Goal: Task Accomplishment & Management: Manage account settings

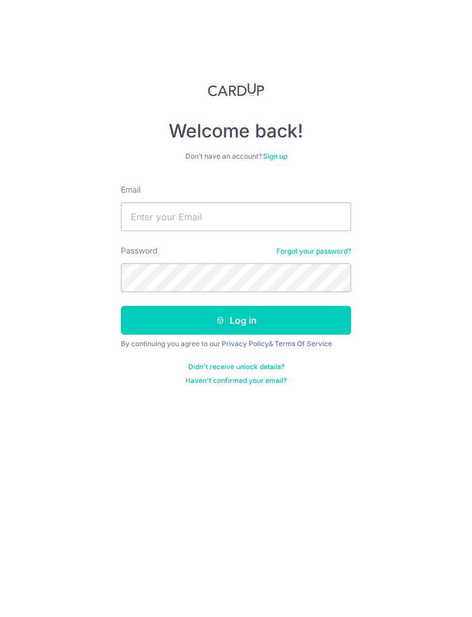
click at [261, 224] on input "Email" at bounding box center [236, 217] width 230 height 29
type input "[EMAIL_ADDRESS][DOMAIN_NAME]"
click at [236, 321] on button "Log in" at bounding box center [236, 320] width 230 height 29
click at [256, 319] on button "Log in" at bounding box center [236, 320] width 230 height 29
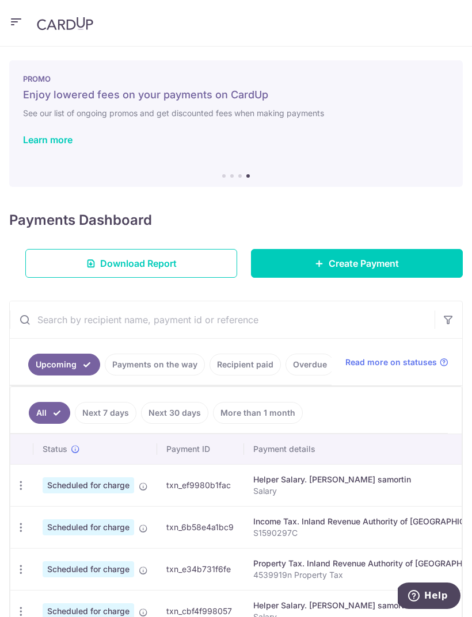
click at [245, 364] on link "Recipient paid" at bounding box center [244, 365] width 71 height 22
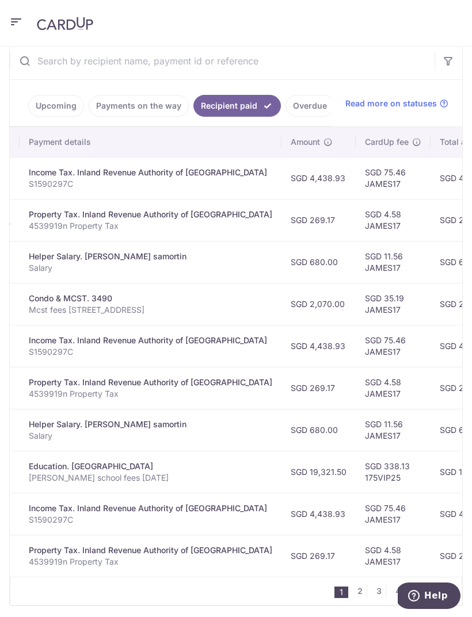
scroll to position [258, 0]
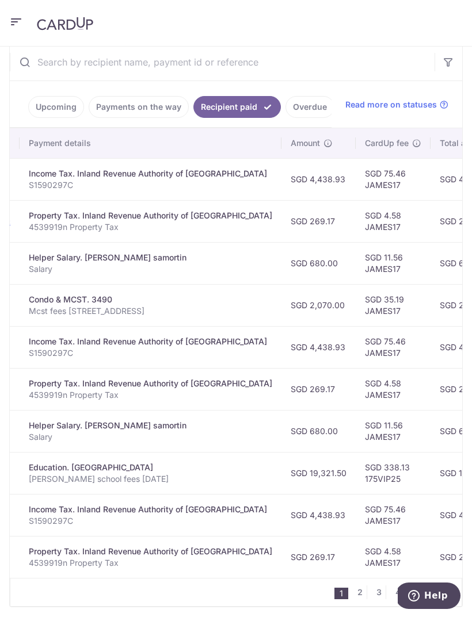
click at [362, 598] on link "2" at bounding box center [360, 593] width 14 height 14
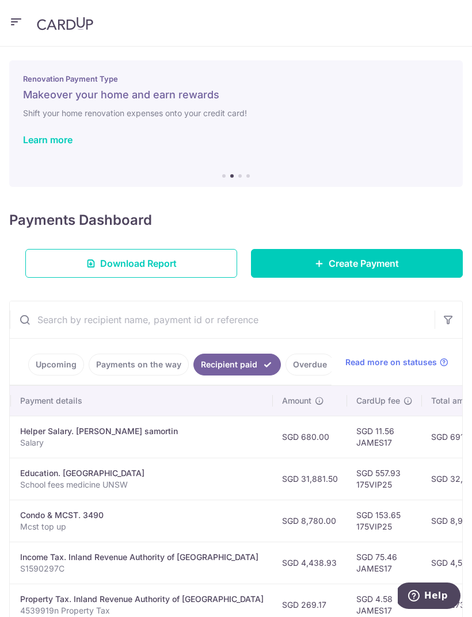
scroll to position [0, 204]
